Goal: Information Seeking & Learning: Learn about a topic

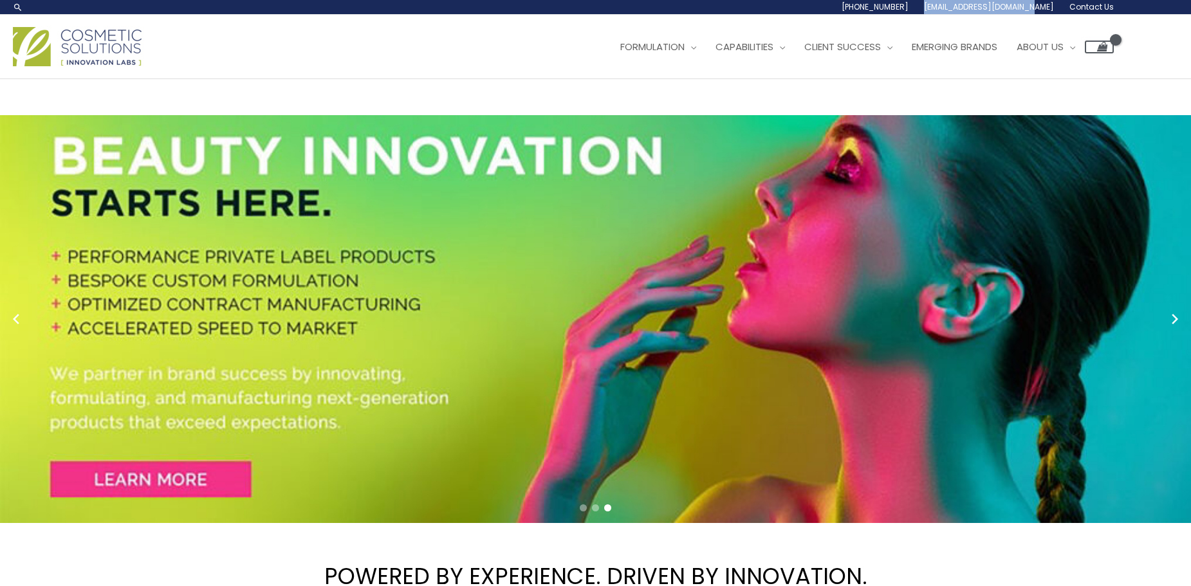
drag, startPoint x: 954, startPoint y: 7, endPoint x: 1055, endPoint y: 10, distance: 101.0
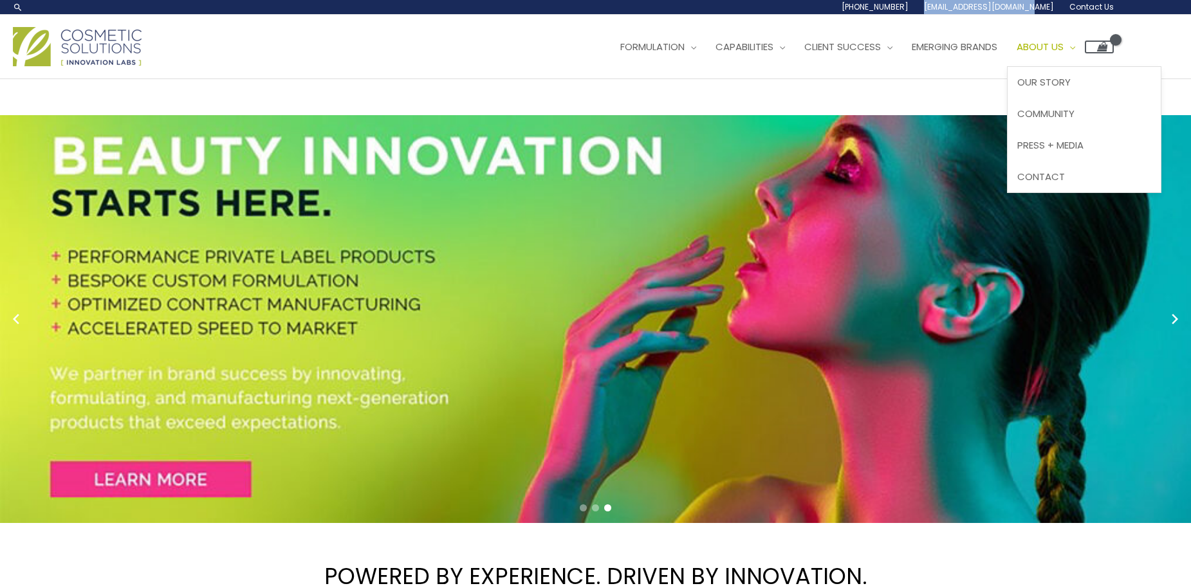
click at [1063, 46] on span "About Us" at bounding box center [1039, 47] width 47 height 14
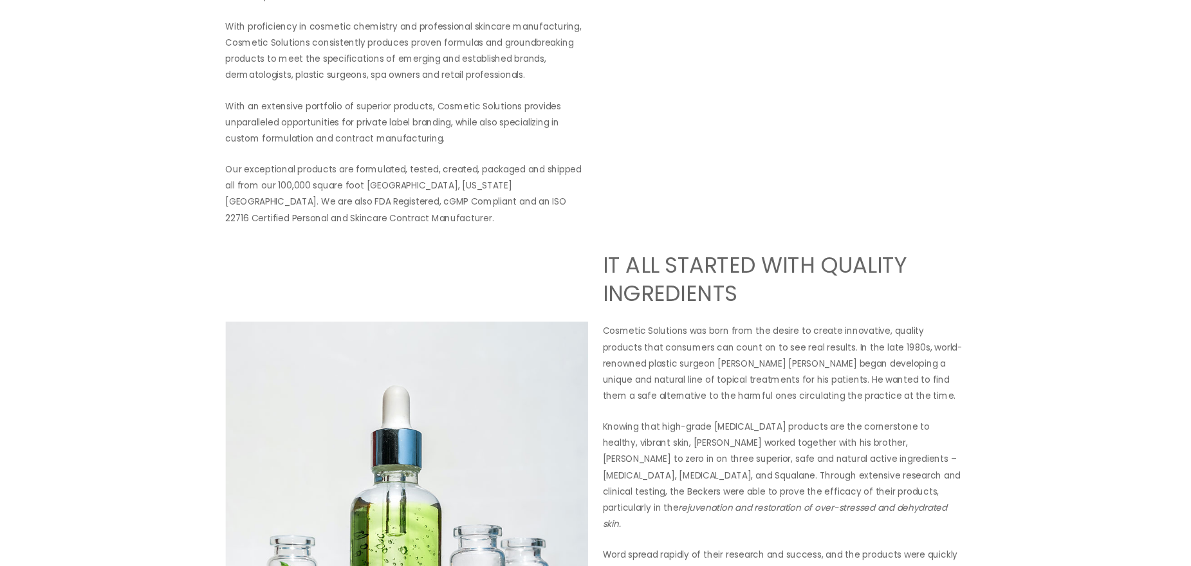
scroll to position [322, 0]
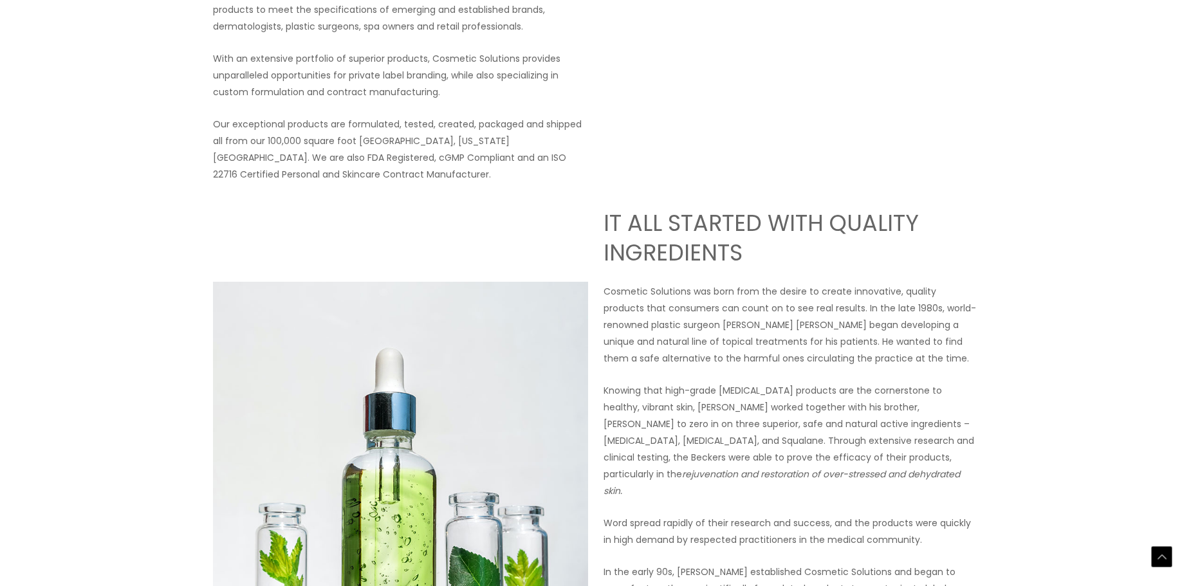
click at [525, 140] on p "Our exceptional products are formulated, tested, created, packaged and shipped …" at bounding box center [400, 149] width 375 height 67
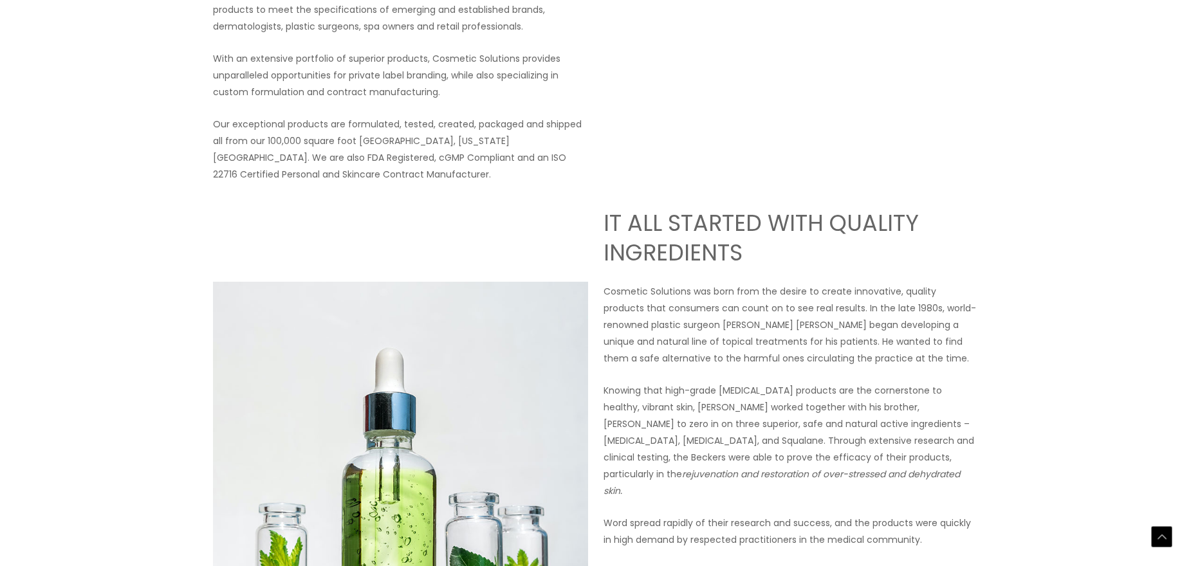
click at [403, 140] on p "Our exceptional products are formulated, tested, created, packaged and shipped …" at bounding box center [400, 149] width 375 height 67
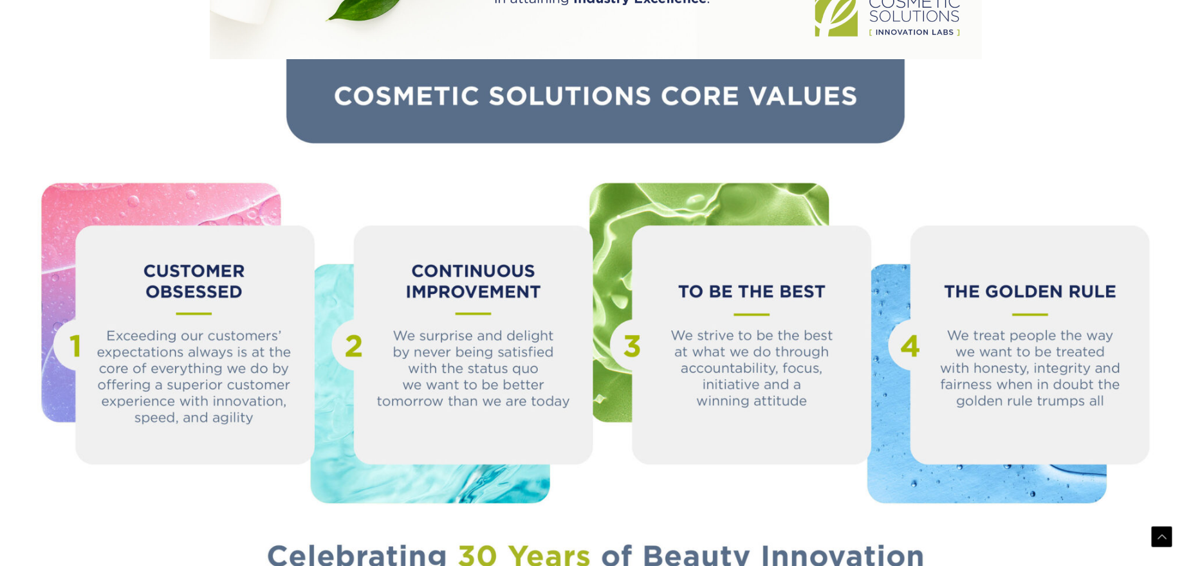
scroll to position [1444, 0]
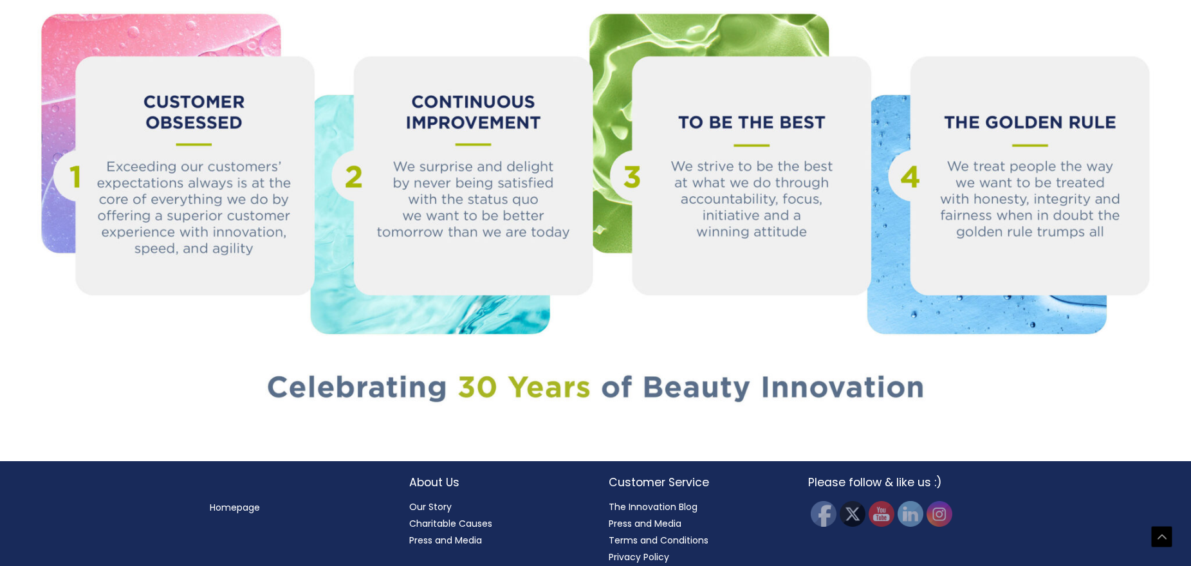
click at [430, 501] on link "Our Story" at bounding box center [430, 507] width 42 height 13
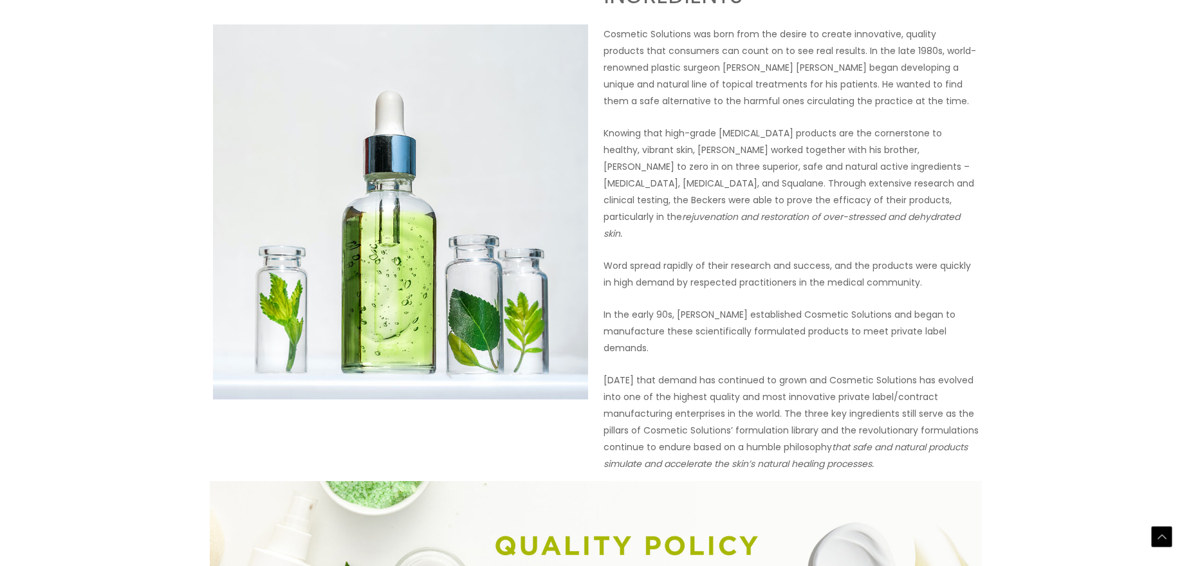
scroll to position [515, 0]
